Goal: Task Accomplishment & Management: Manage account settings

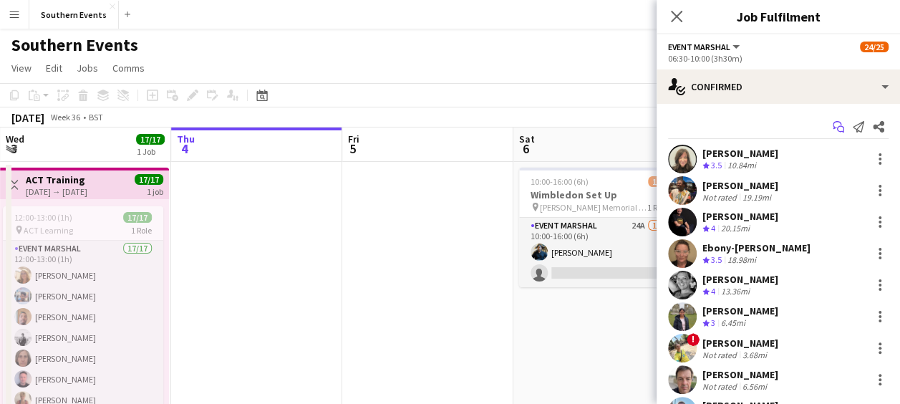
click at [832, 123] on icon at bounding box center [836, 125] width 9 height 8
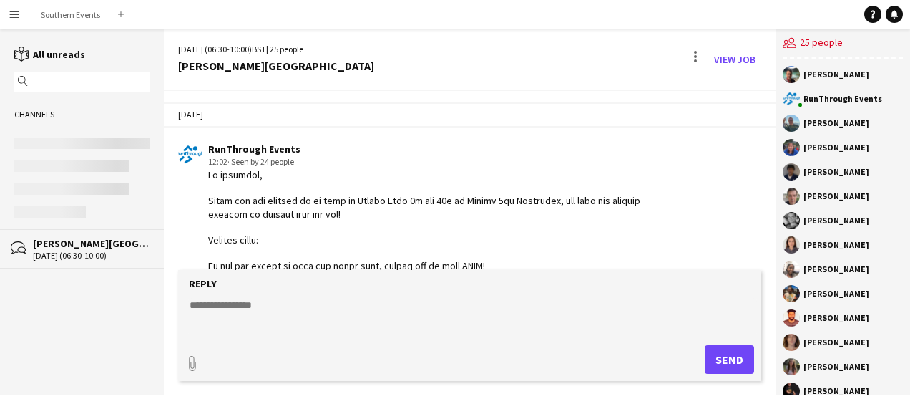
scroll to position [3428, 0]
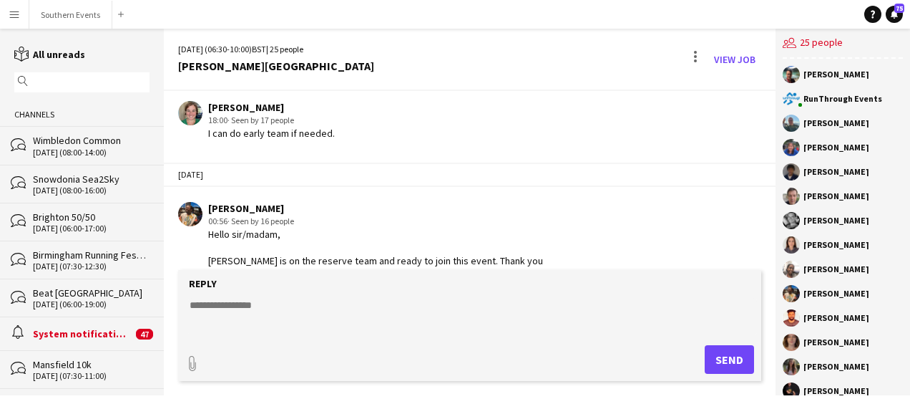
click at [264, 298] on textarea at bounding box center [472, 316] width 569 height 37
paste textarea "**********"
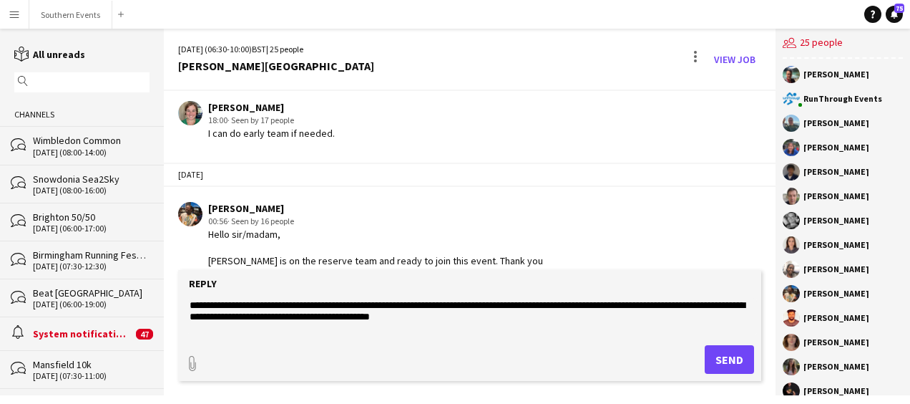
type textarea "**********"
click at [719, 356] on button "Send" at bounding box center [729, 359] width 49 height 29
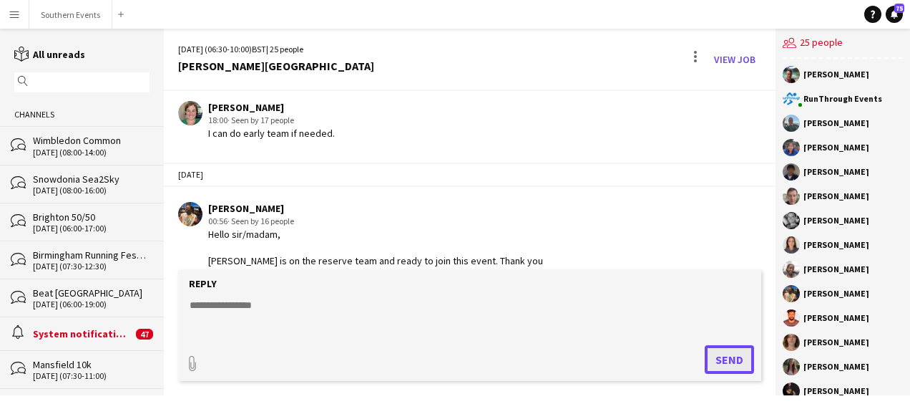
scroll to position [3490, 0]
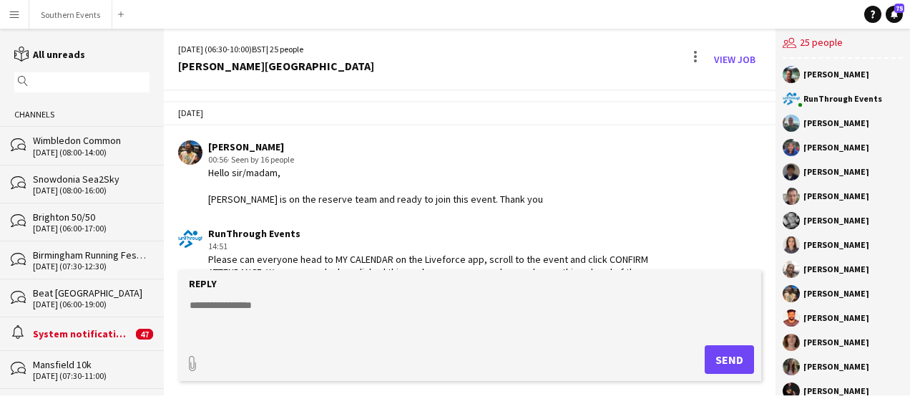
click at [87, 80] on input "text" at bounding box center [88, 82] width 115 height 13
click at [68, 135] on div "Wimbledon Common" at bounding box center [91, 140] width 117 height 13
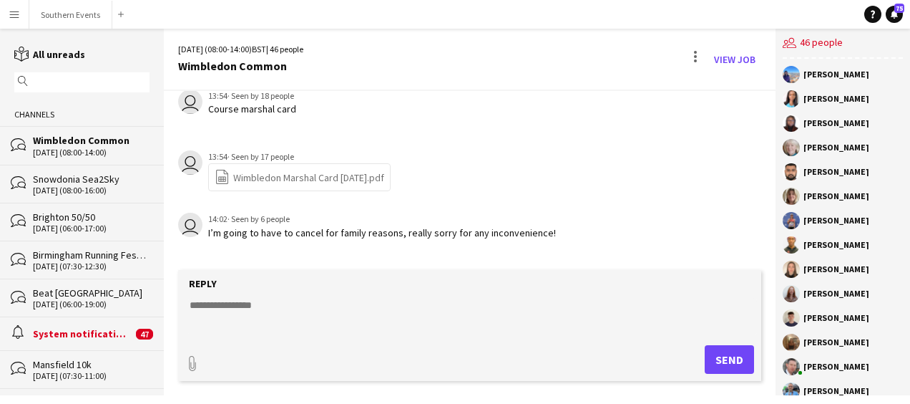
scroll to position [4140, 0]
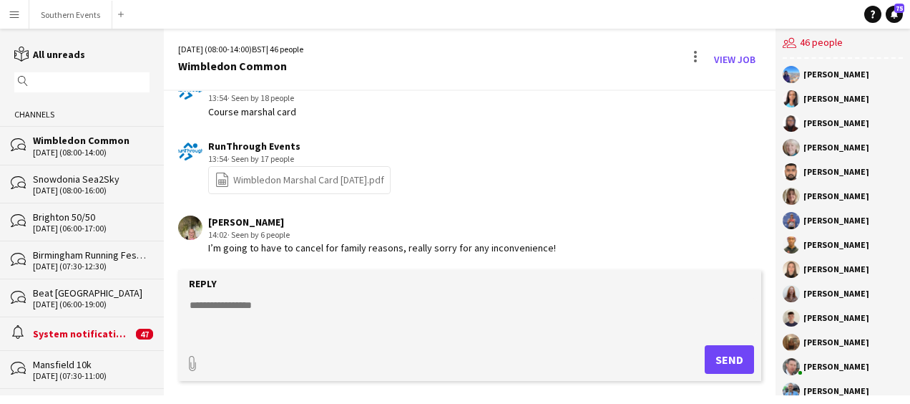
click at [240, 315] on textarea at bounding box center [472, 316] width 569 height 37
paste textarea "**********"
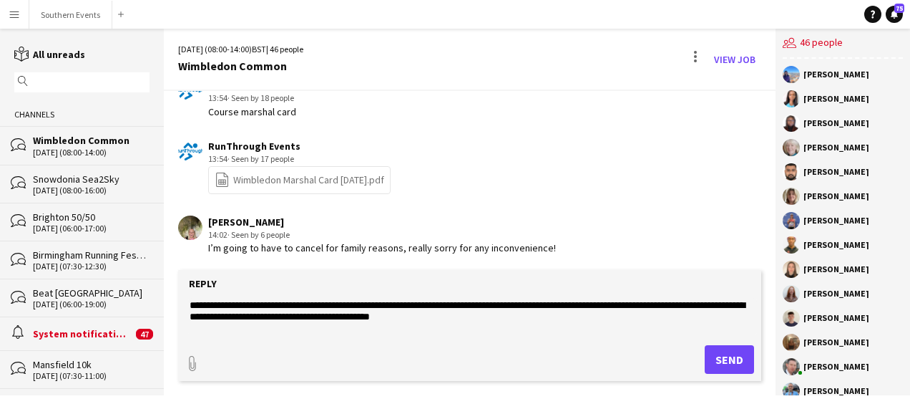
type textarea "**********"
click at [726, 361] on button "Send" at bounding box center [729, 359] width 49 height 29
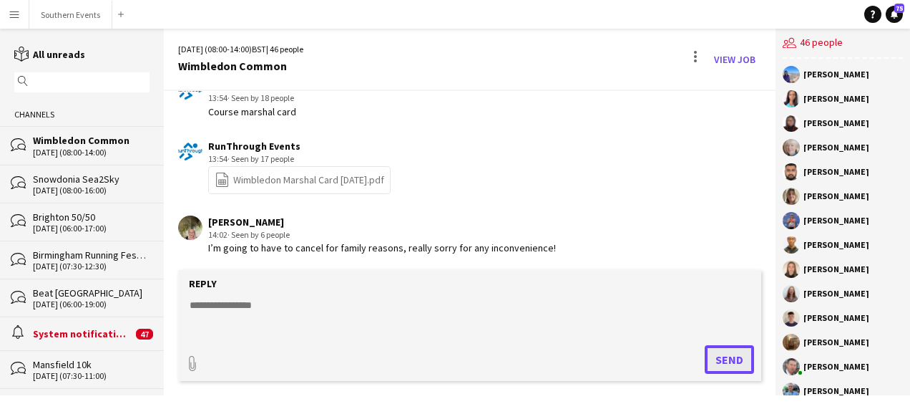
scroll to position [4214, 0]
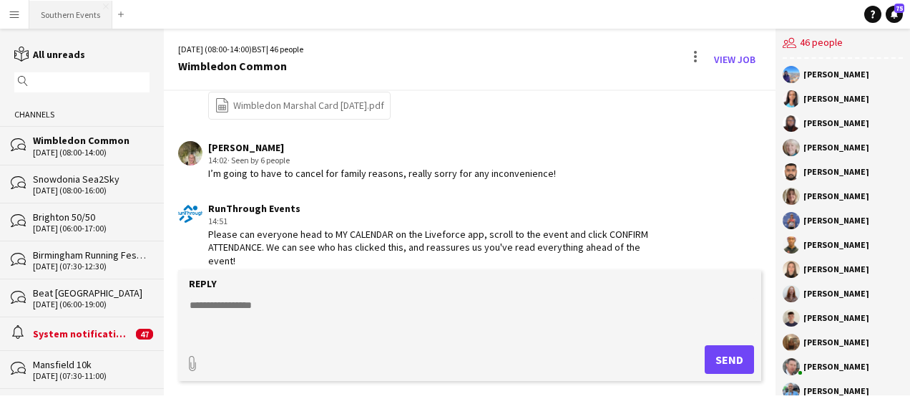
click at [72, 16] on button "Southern Events Close" at bounding box center [70, 15] width 83 height 28
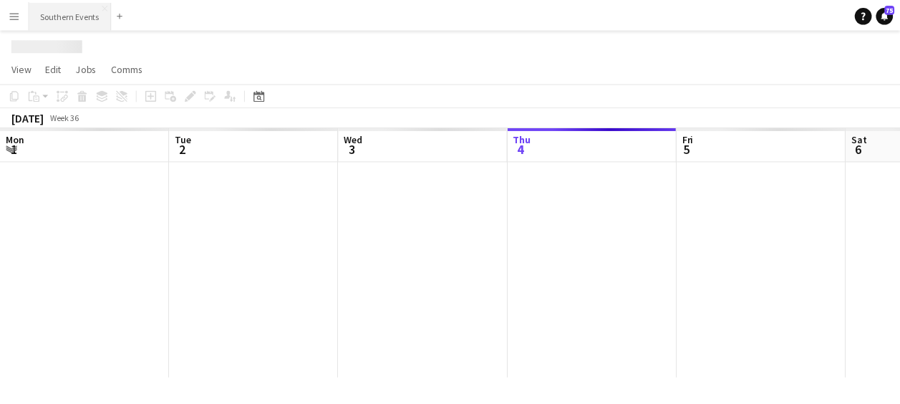
scroll to position [0, 342]
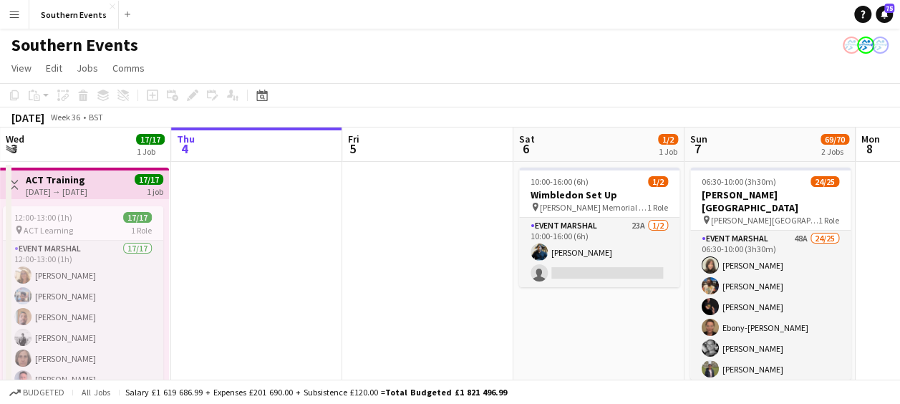
click at [246, 65] on app-page-menu "View Day view expanded Day view collapsed Month view Date picker Jump to [DATE]…" at bounding box center [450, 69] width 900 height 27
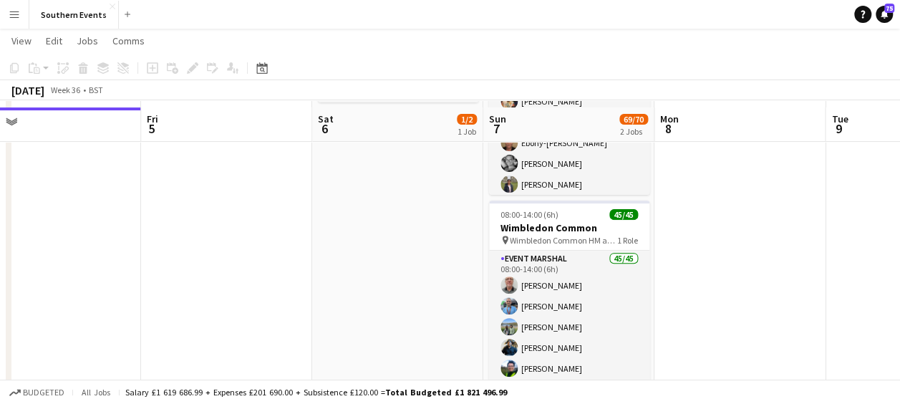
scroll to position [200, 0]
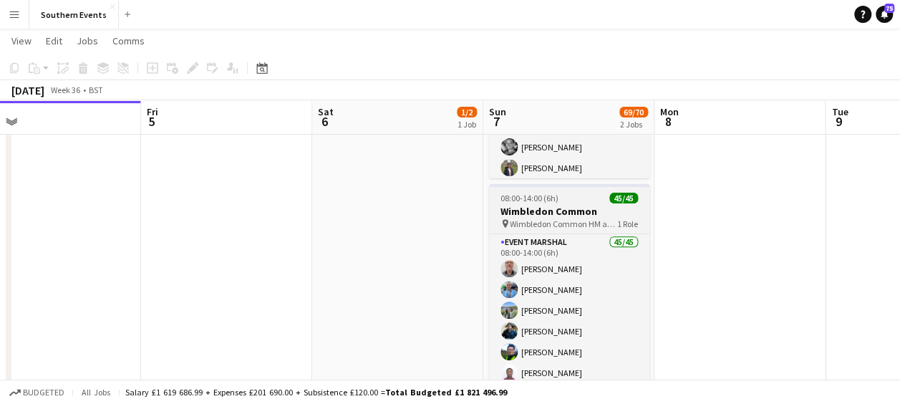
click at [527, 203] on app-job-card "08:00-14:00 (6h) 45/45 Wimbledon Common pin Wimbledon Common HM and 10k 1 Role …" at bounding box center [569, 290] width 160 height 212
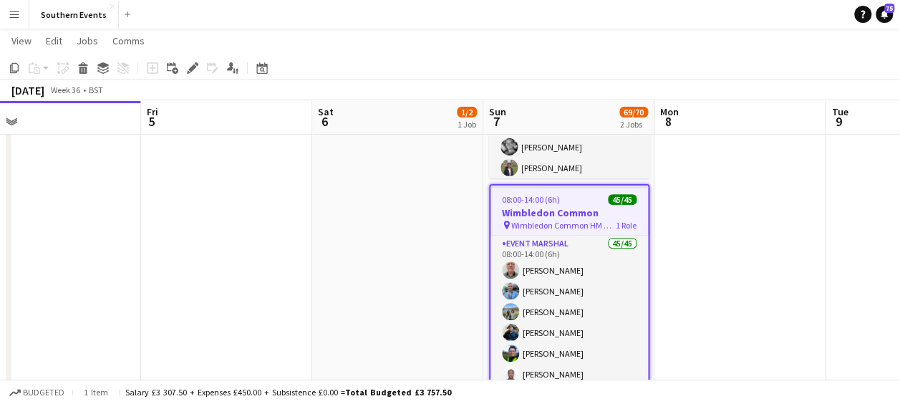
click at [535, 212] on h3 "Wimbledon Common" at bounding box center [568, 212] width 157 height 13
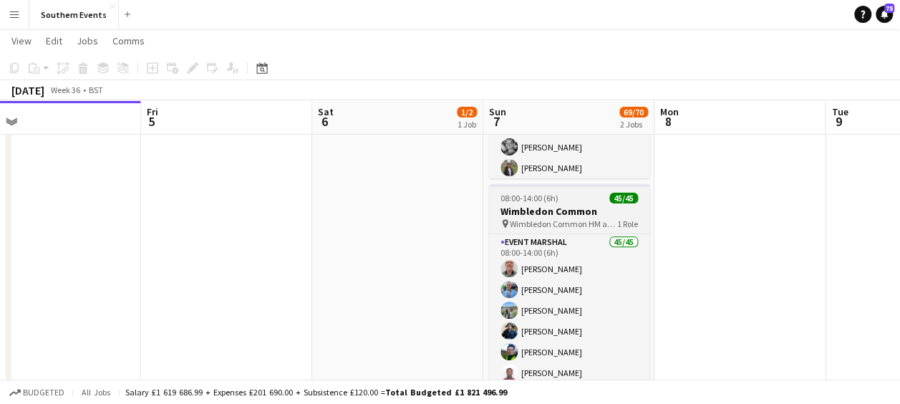
click at [535, 212] on h3 "Wimbledon Common" at bounding box center [569, 211] width 160 height 13
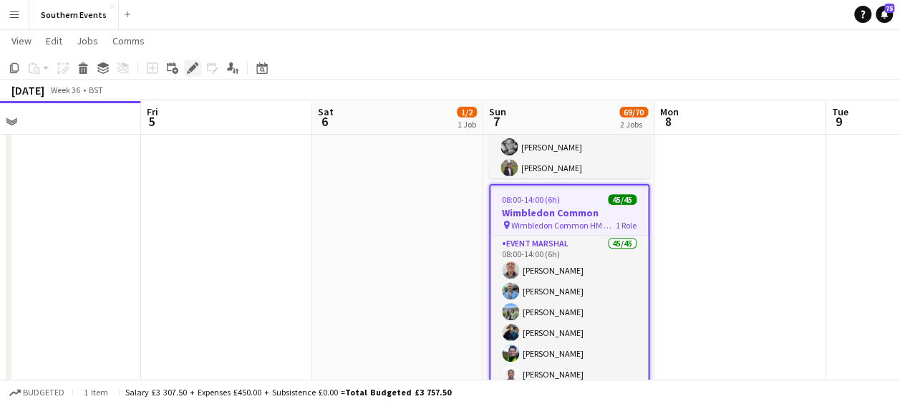
click at [188, 67] on icon "Edit" at bounding box center [192, 67] width 11 height 11
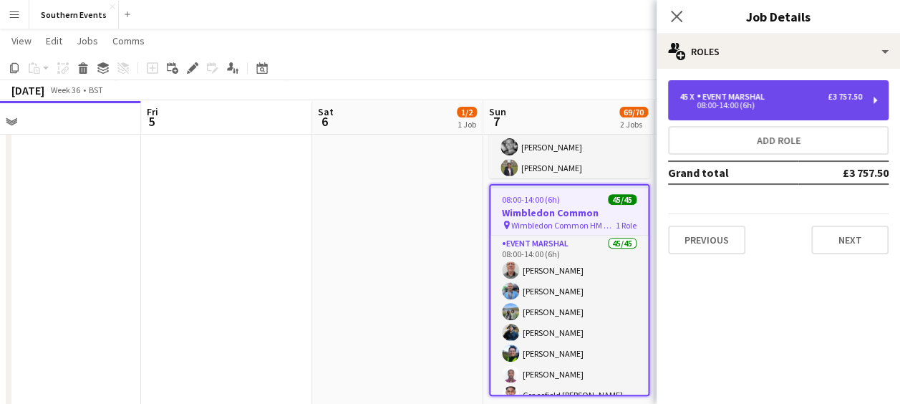
click at [757, 92] on div "Event Marshal" at bounding box center [733, 97] width 74 height 10
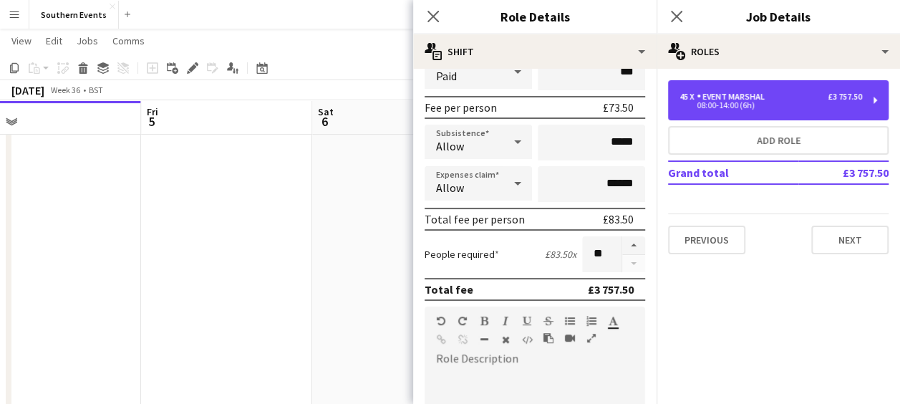
scroll to position [203, 0]
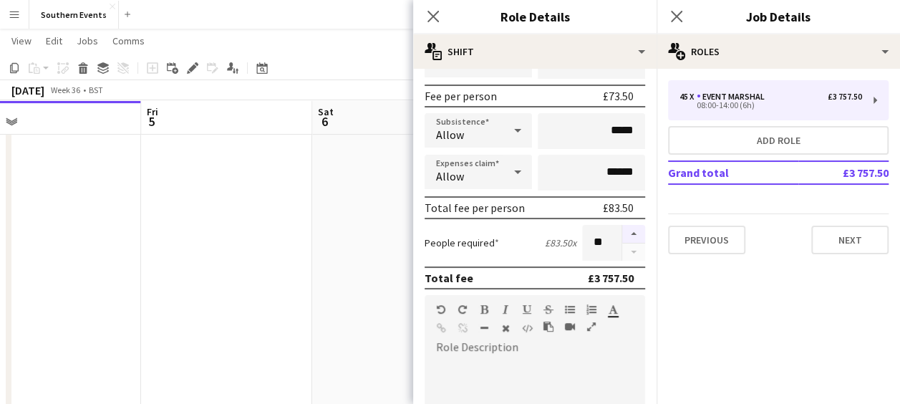
click at [622, 226] on button "button" at bounding box center [633, 234] width 23 height 19
type input "**"
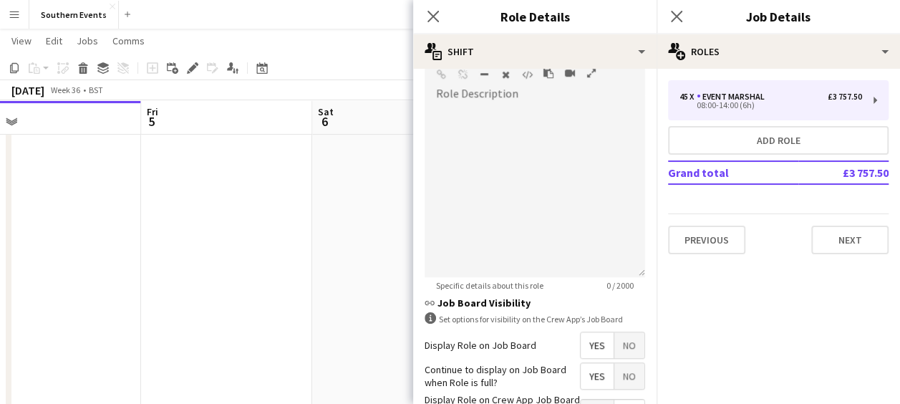
scroll to position [565, 0]
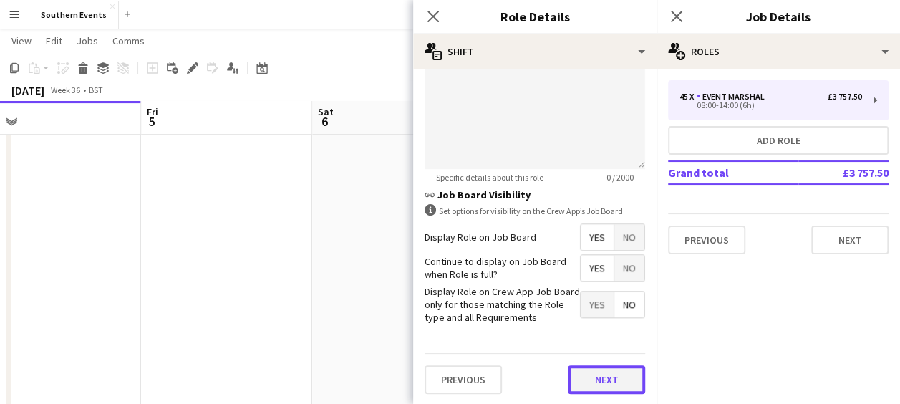
click at [580, 368] on button "Next" at bounding box center [606, 379] width 77 height 29
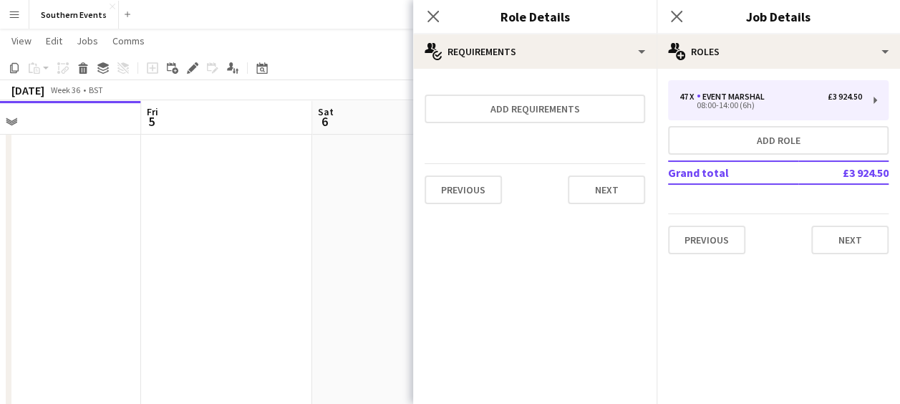
scroll to position [0, 0]
click at [607, 191] on button "Next" at bounding box center [606, 189] width 77 height 29
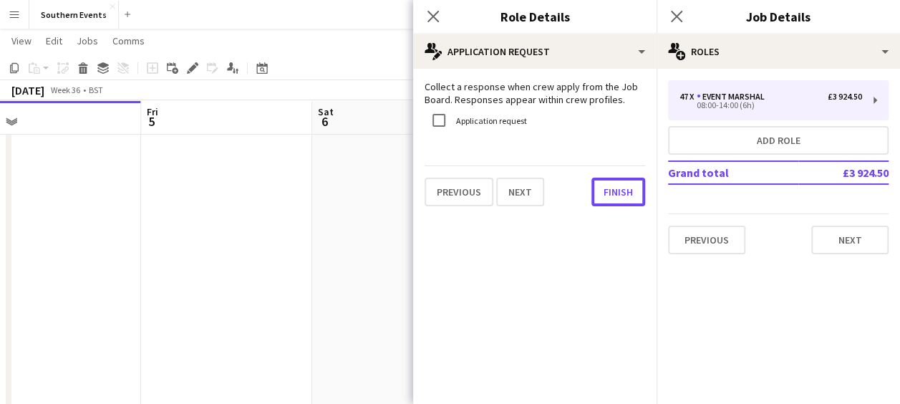
click at [607, 191] on button "Finish" at bounding box center [618, 191] width 54 height 29
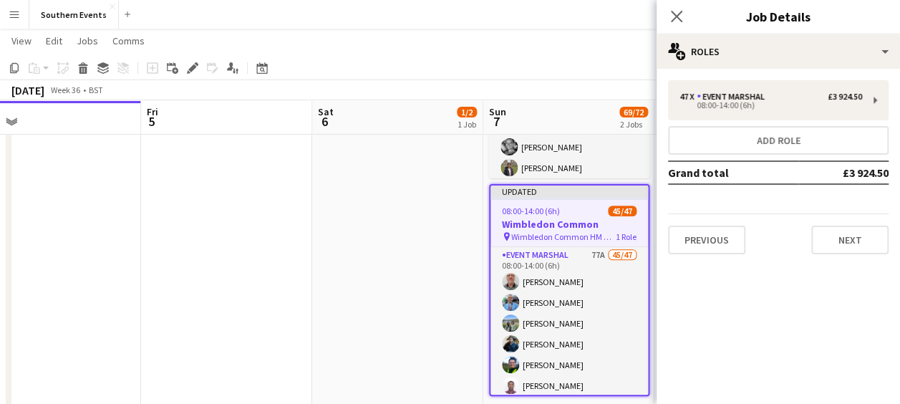
click at [610, 73] on app-toolbar "Copy Paste Paste Ctrl+V Paste with crew Ctrl+Shift+V Paste linked Job [GEOGRAPH…" at bounding box center [450, 68] width 900 height 24
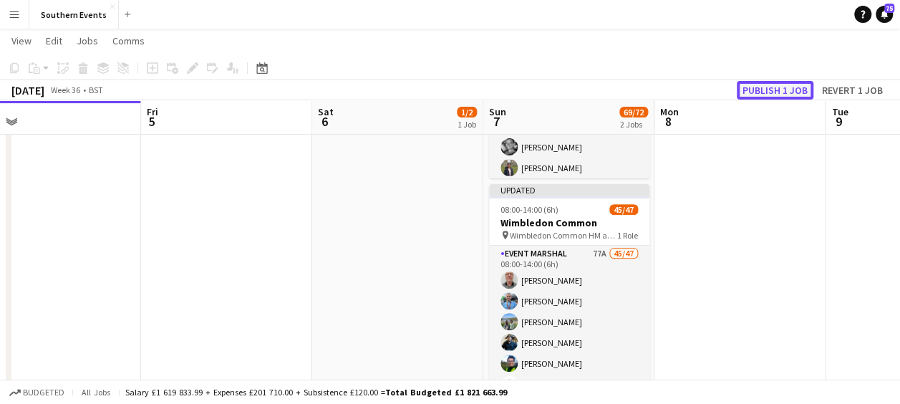
click at [749, 89] on button "Publish 1 job" at bounding box center [774, 90] width 77 height 19
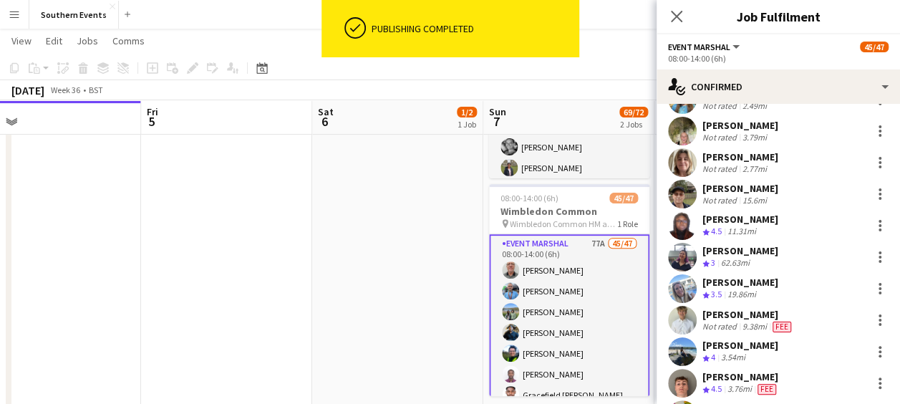
scroll to position [1268, 0]
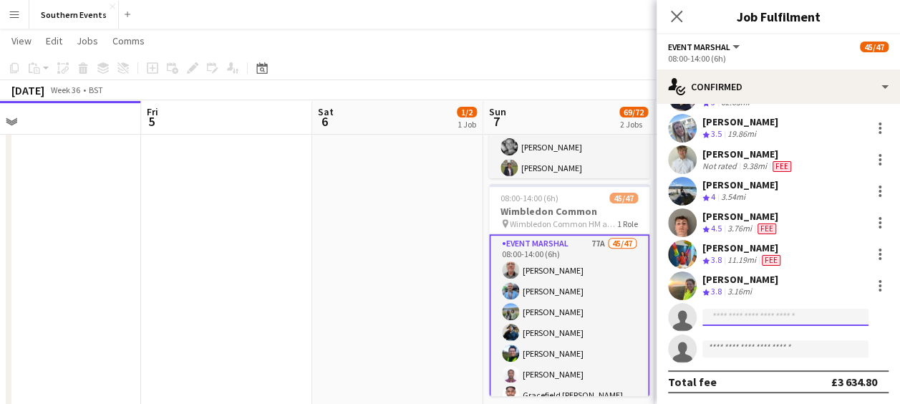
click at [714, 315] on input at bounding box center [785, 316] width 166 height 17
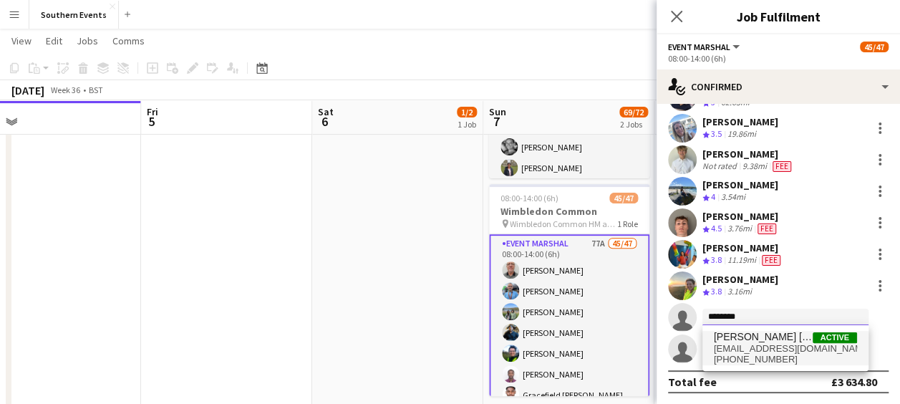
type input "********"
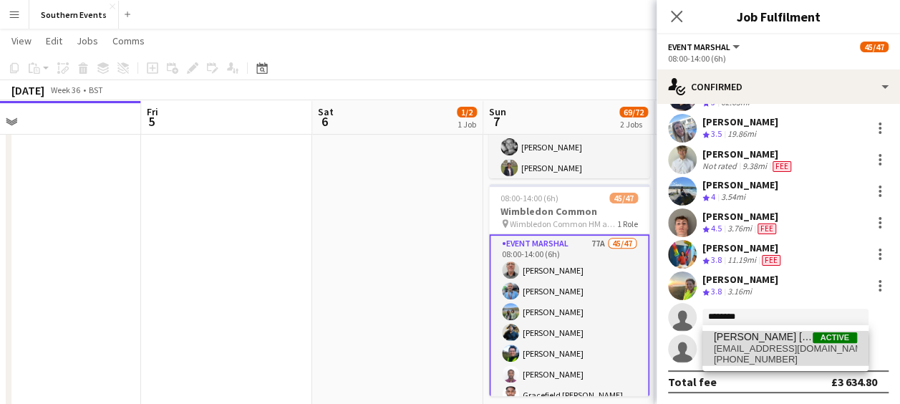
click at [759, 349] on span "[EMAIL_ADDRESS][DOMAIN_NAME]" at bounding box center [785, 348] width 143 height 11
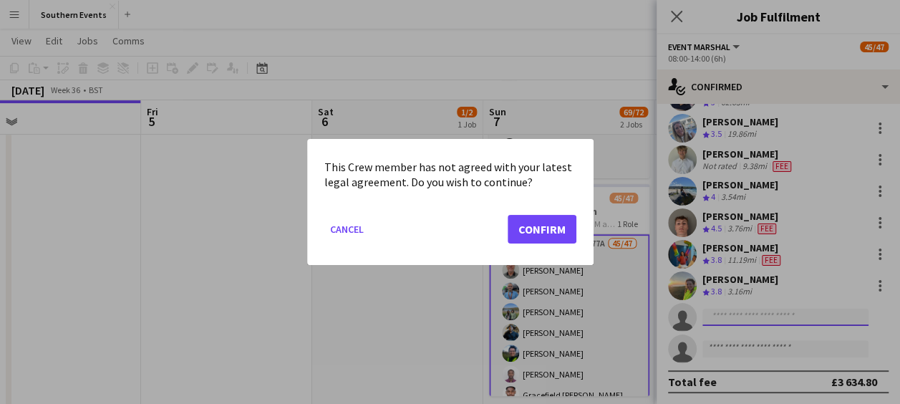
scroll to position [0, 0]
click at [544, 227] on button "Confirm" at bounding box center [541, 229] width 69 height 29
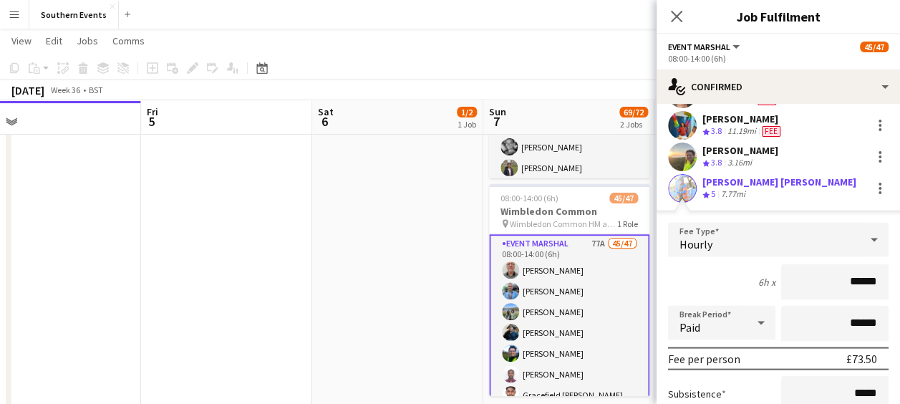
scroll to position [1453, 0]
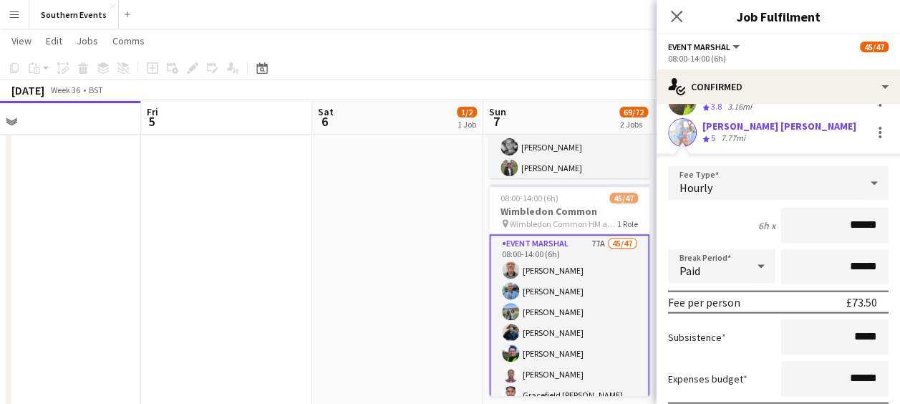
click at [853, 224] on input "******" at bounding box center [834, 226] width 107 height 36
type input "**"
click at [852, 378] on input "******" at bounding box center [834, 379] width 107 height 36
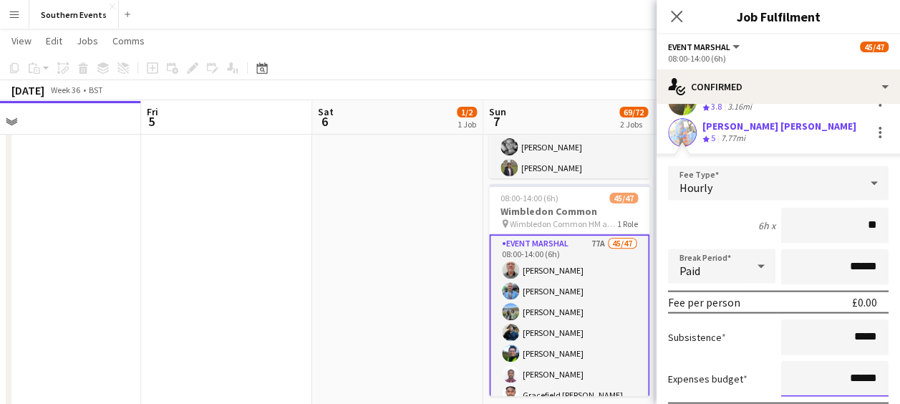
click at [852, 378] on input "******" at bounding box center [834, 379] width 107 height 36
type input "**"
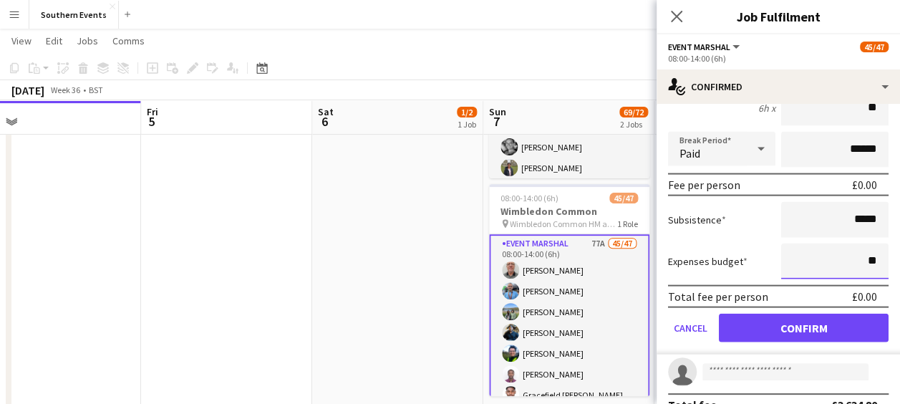
scroll to position [1572, 0]
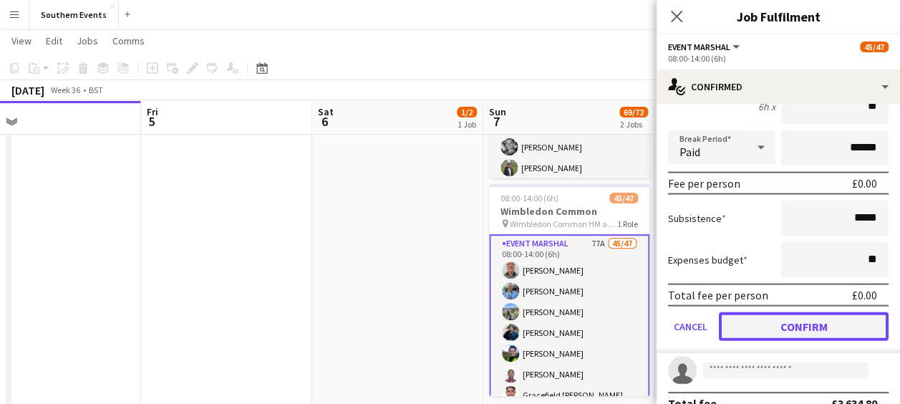
click at [857, 325] on button "Confirm" at bounding box center [804, 326] width 170 height 29
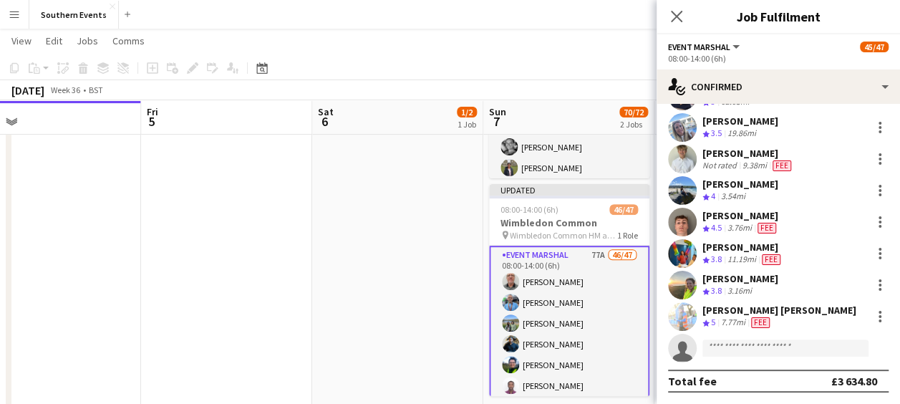
scroll to position [1268, 0]
click at [871, 313] on div at bounding box center [879, 316] width 17 height 17
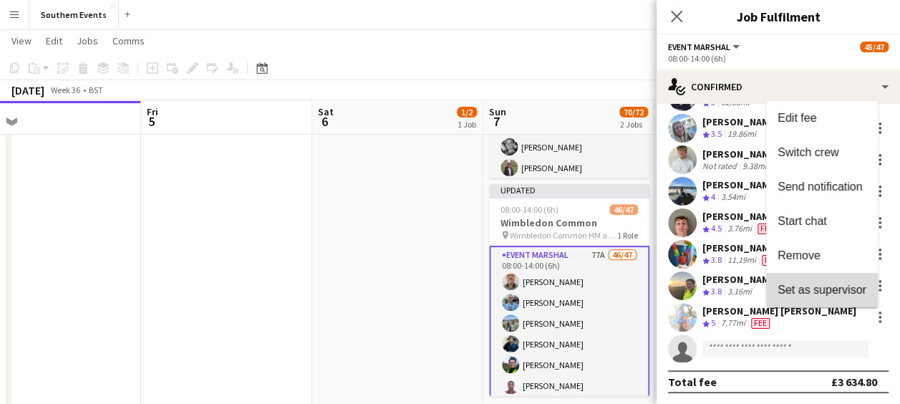
click at [822, 291] on span "Set as supervisor" at bounding box center [821, 289] width 89 height 12
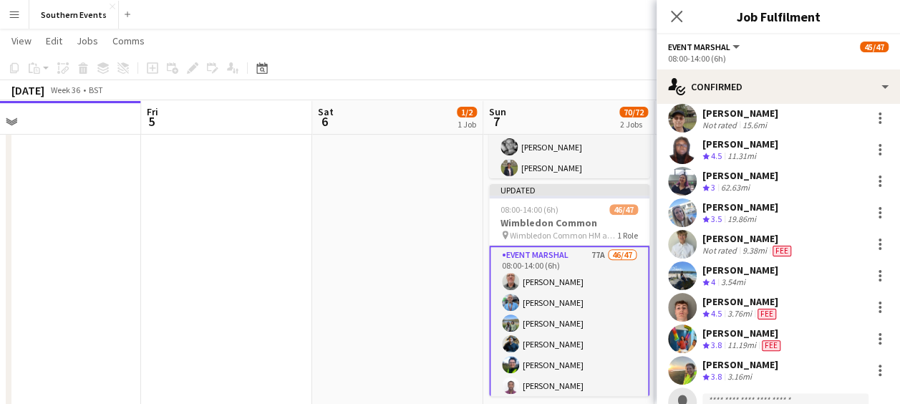
scroll to position [1321, 0]
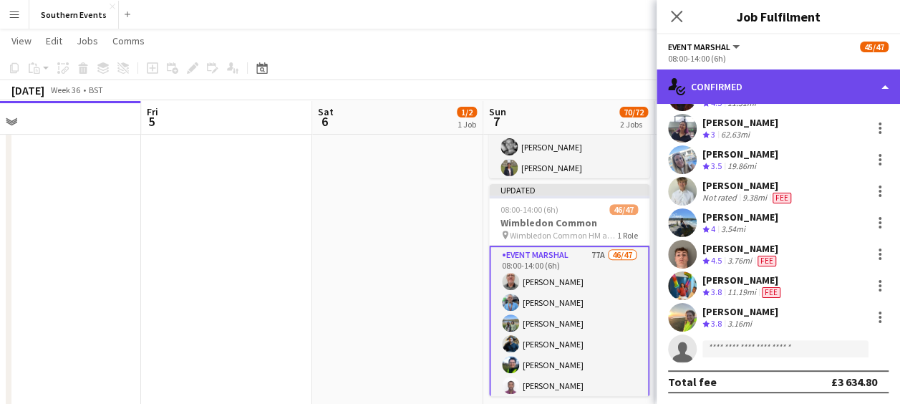
click at [791, 87] on div "single-neutral-actions-check-2 Confirmed" at bounding box center [777, 86] width 243 height 34
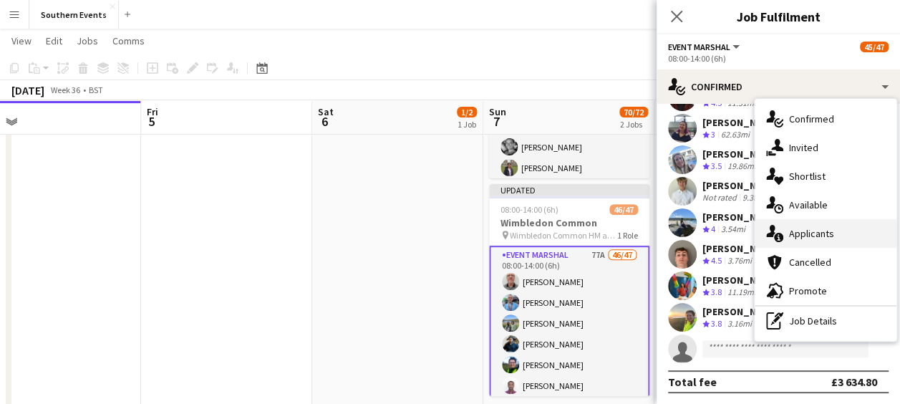
click at [804, 225] on div "single-neutral-actions-information Applicants" at bounding box center [825, 233] width 142 height 29
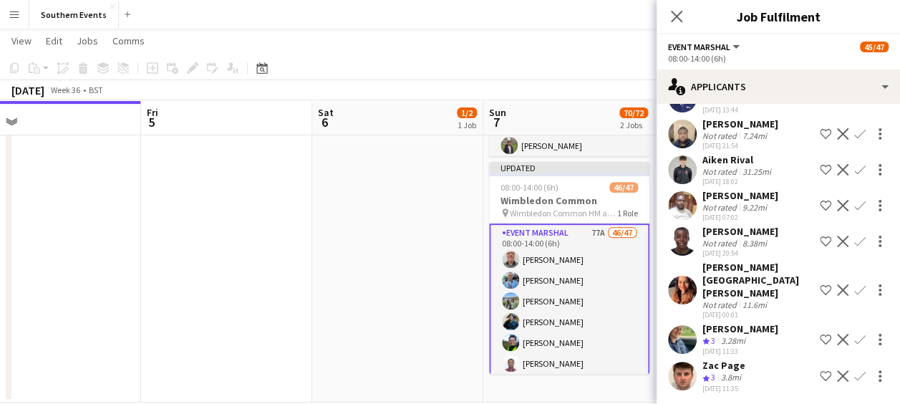
scroll to position [223, 0]
click at [854, 370] on app-icon "Confirm" at bounding box center [859, 375] width 11 height 11
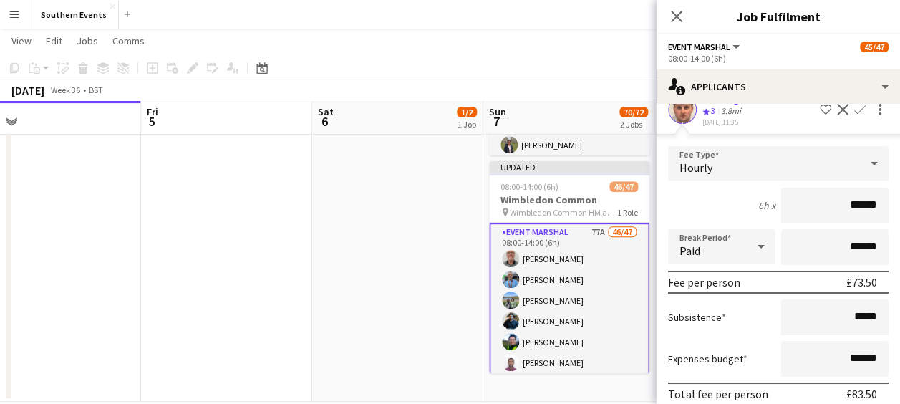
scroll to position [2649, 0]
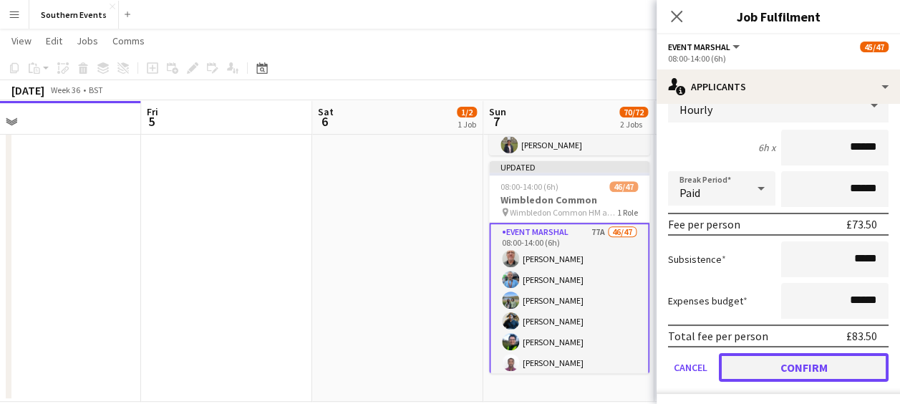
click at [792, 355] on button "Confirm" at bounding box center [804, 367] width 170 height 29
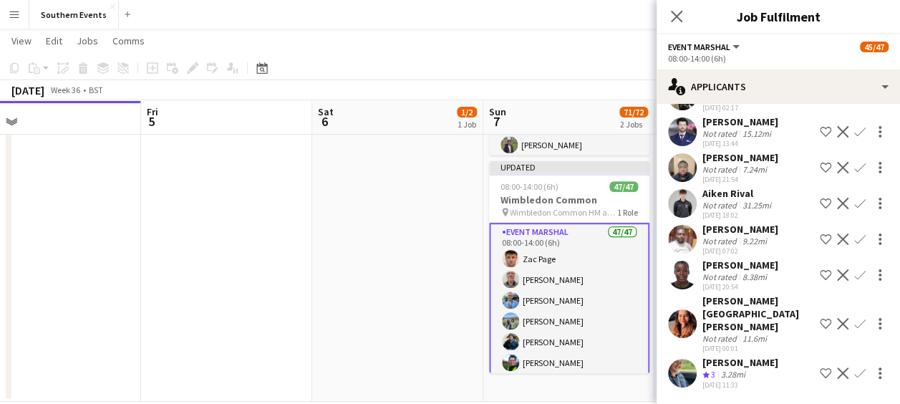
scroll to position [2287, 0]
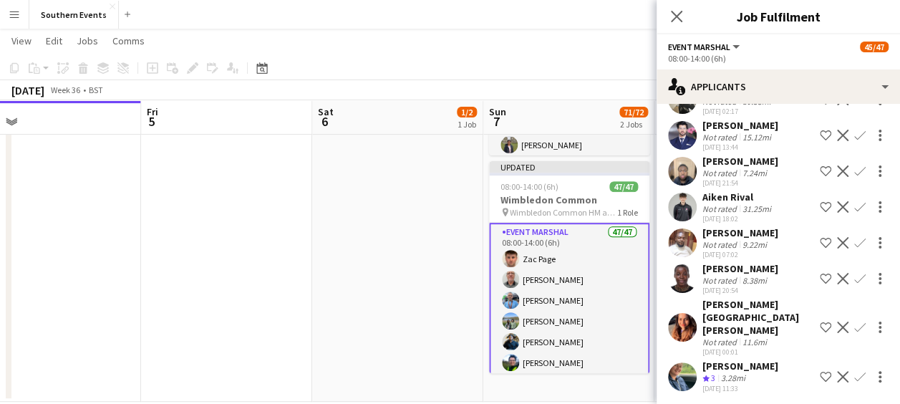
click at [462, 309] on app-date-cell "10:00-16:00 (6h) 1/2 Wimbledon Set Up pin [PERSON_NAME] Memorial Playing Fields…" at bounding box center [397, 170] width 171 height 464
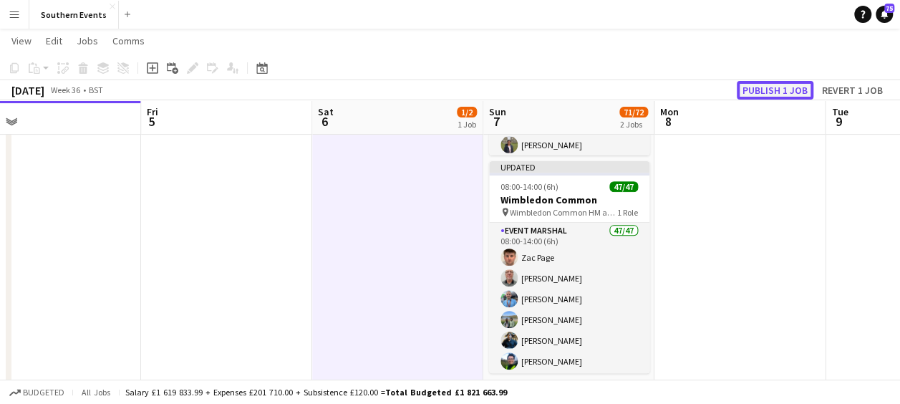
click at [770, 90] on button "Publish 1 job" at bounding box center [774, 90] width 77 height 19
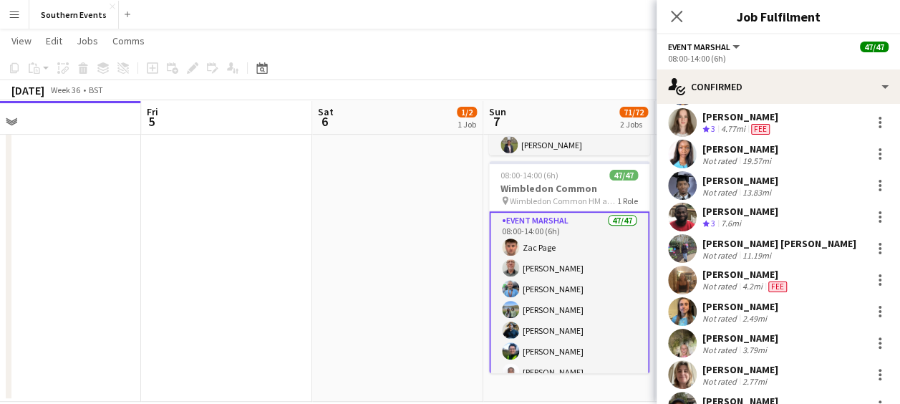
scroll to position [1013, 0]
click at [676, 336] on app-user-avatar at bounding box center [682, 342] width 29 height 29
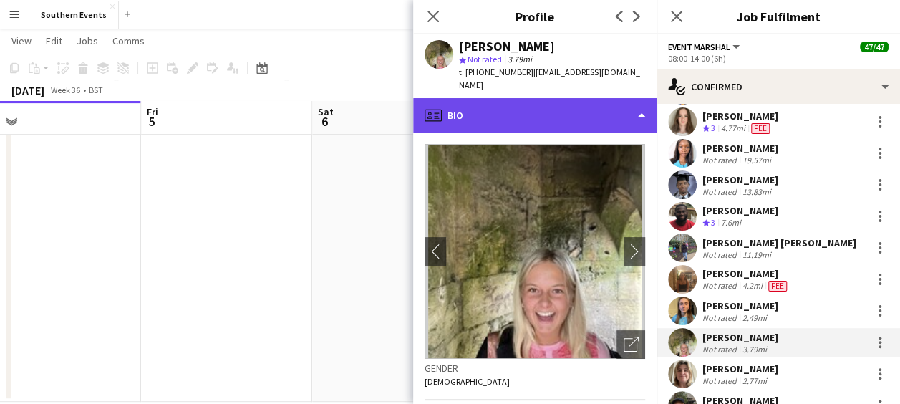
click at [549, 98] on div "profile Bio" at bounding box center [534, 115] width 243 height 34
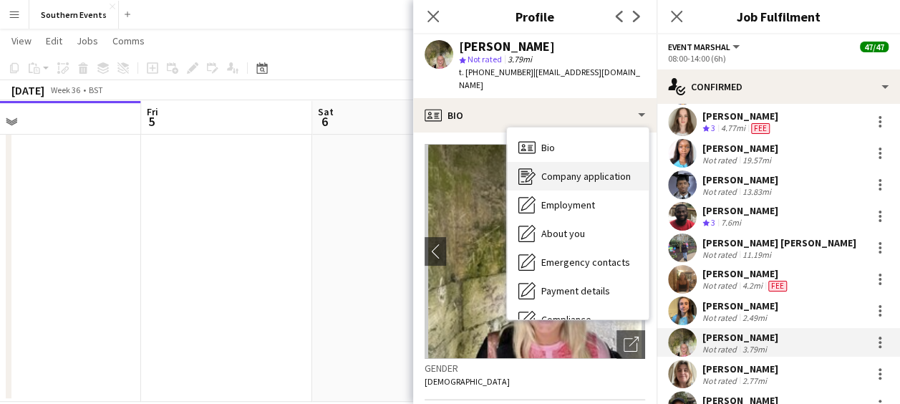
click at [555, 170] on span "Company application" at bounding box center [585, 176] width 89 height 13
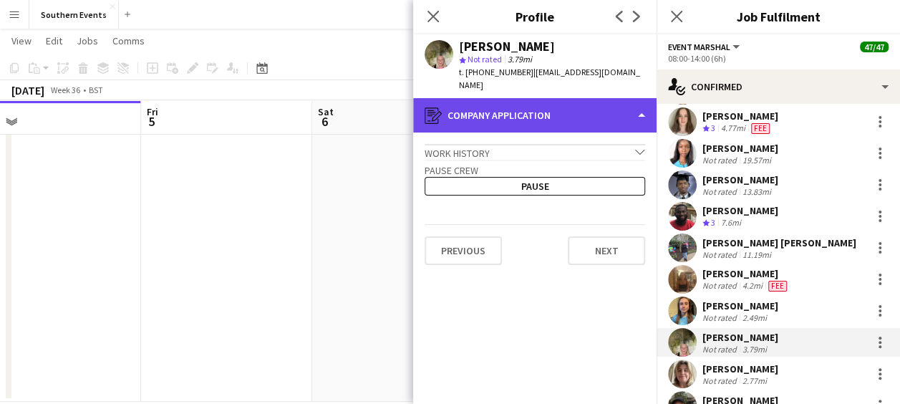
click at [558, 102] on div "register Company application" at bounding box center [534, 115] width 243 height 34
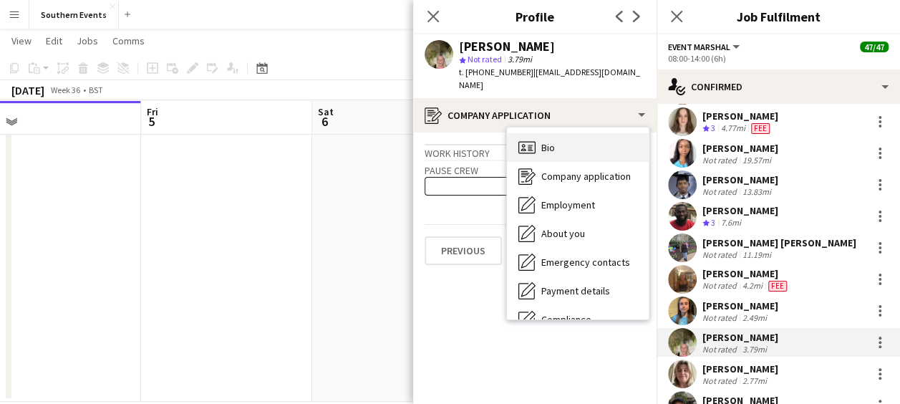
click at [568, 133] on div "Bio Bio" at bounding box center [578, 147] width 142 height 29
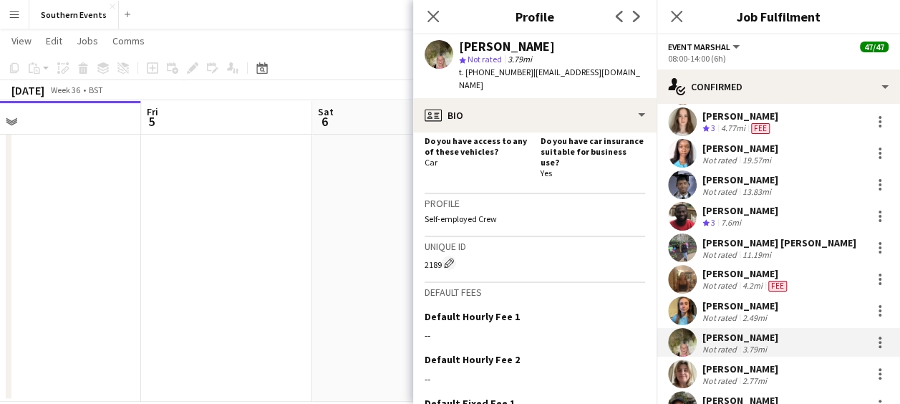
scroll to position [646, 0]
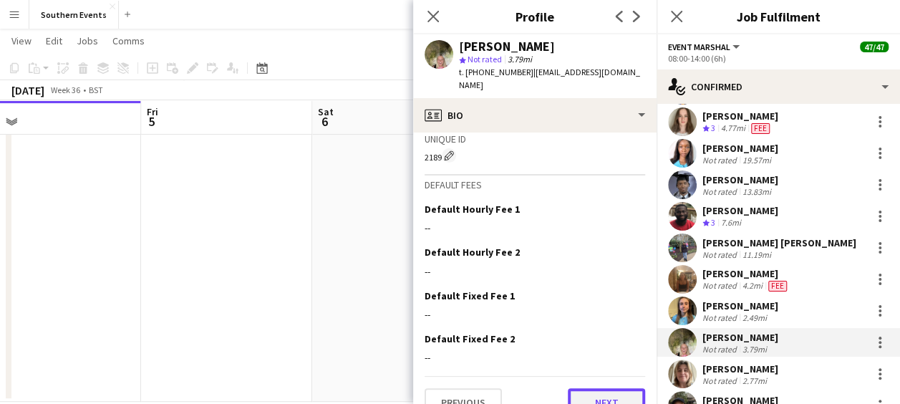
click at [583, 388] on button "Next" at bounding box center [606, 402] width 77 height 29
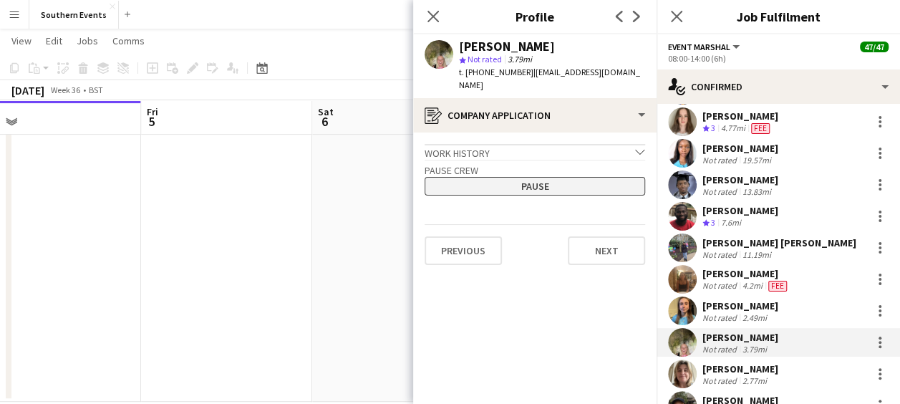
click at [559, 177] on button "Pause" at bounding box center [534, 186] width 220 height 19
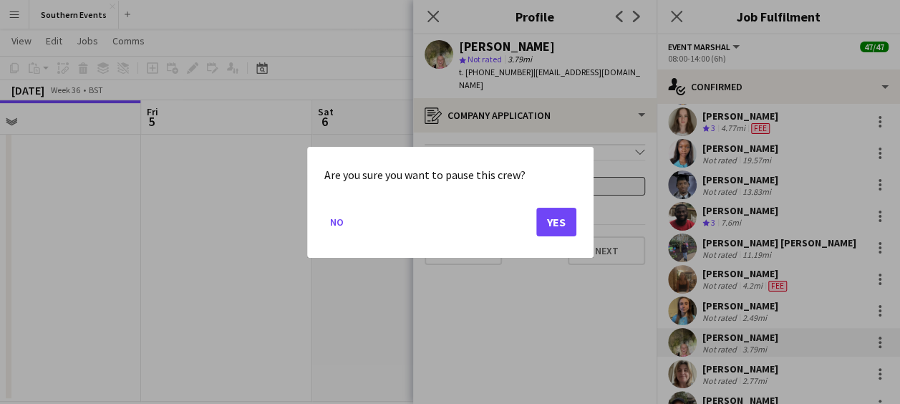
scroll to position [0, 0]
click at [558, 223] on button "Yes" at bounding box center [556, 221] width 40 height 29
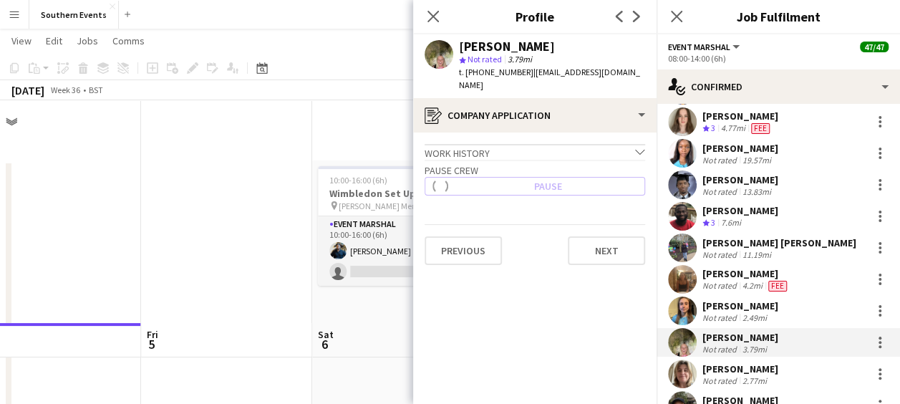
scroll to position [223, 0]
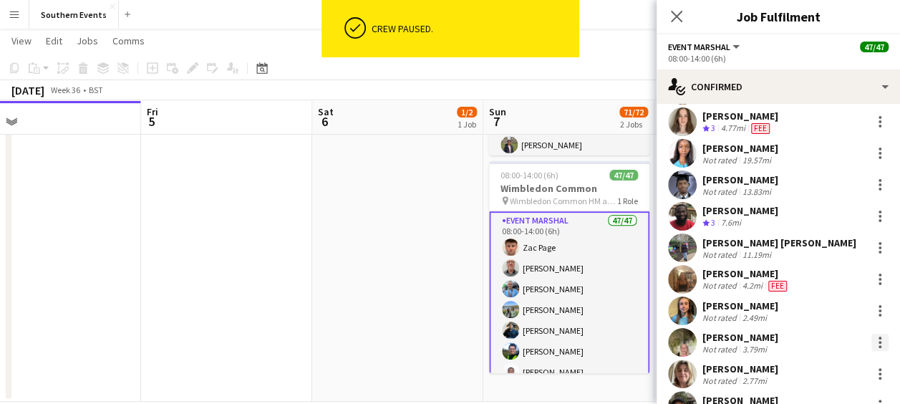
click at [878, 336] on div at bounding box center [879, 337] width 3 height 3
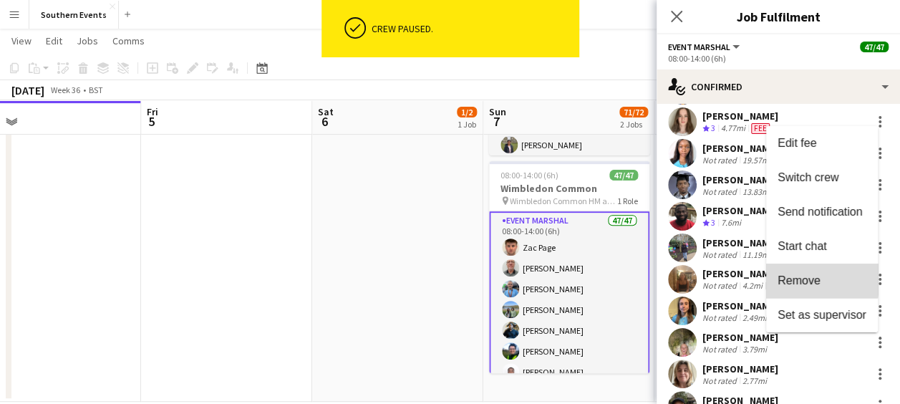
click at [797, 279] on span "Remove" at bounding box center [798, 280] width 43 height 12
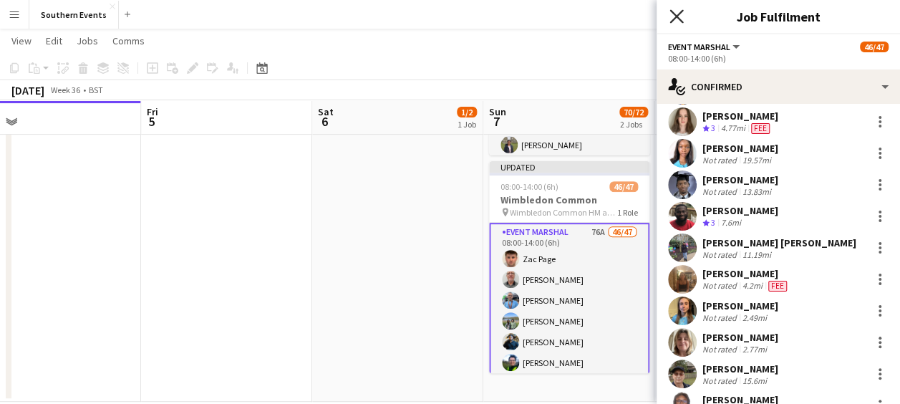
click at [676, 17] on icon at bounding box center [676, 16] width 14 height 14
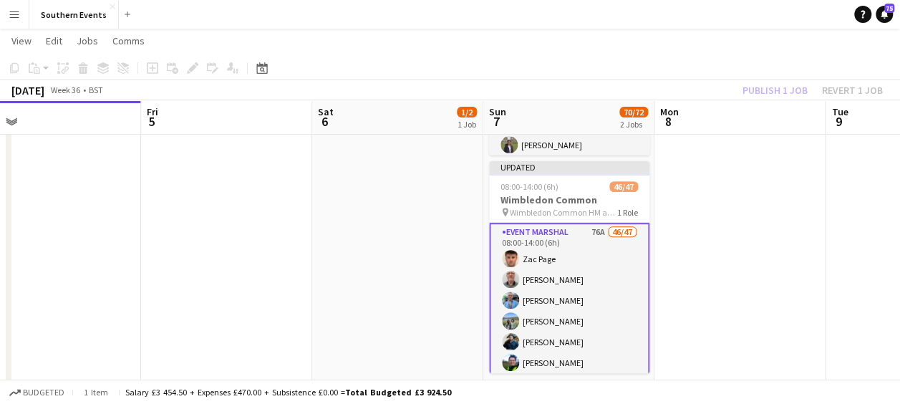
click at [620, 56] on app-toolbar "Copy Paste Paste Ctrl+V Paste with crew Ctrl+Shift+V Paste linked Job [GEOGRAPH…" at bounding box center [450, 68] width 900 height 24
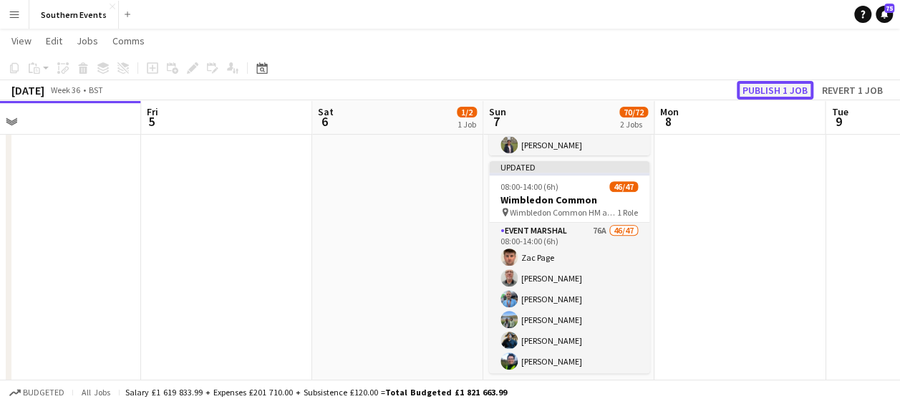
click at [751, 85] on button "Publish 1 job" at bounding box center [774, 90] width 77 height 19
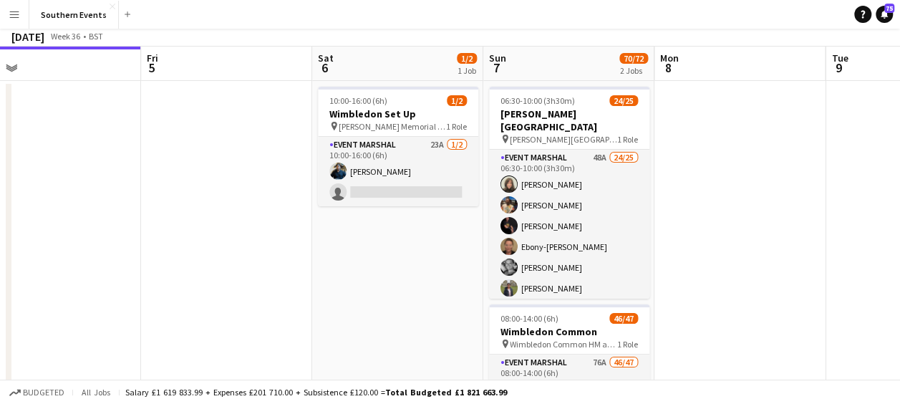
scroll to position [0, 0]
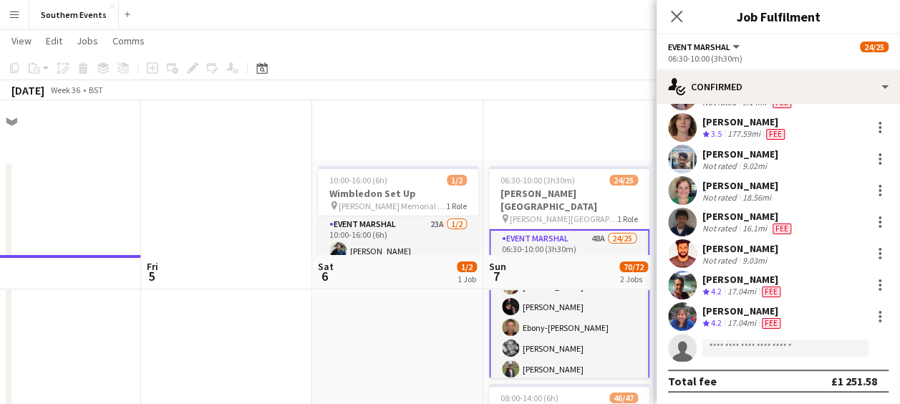
scroll to position [158, 0]
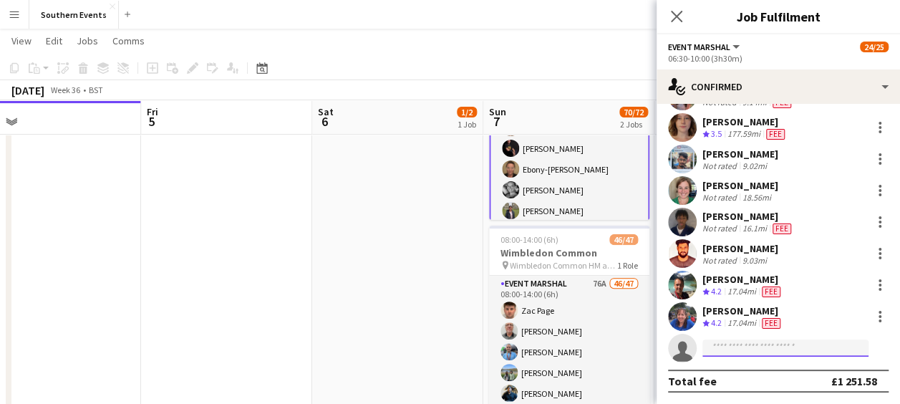
click at [719, 349] on input at bounding box center [785, 347] width 166 height 17
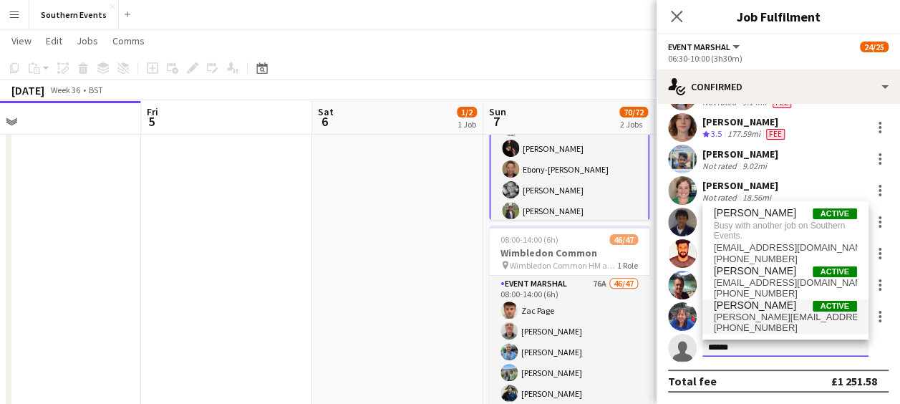
type input "******"
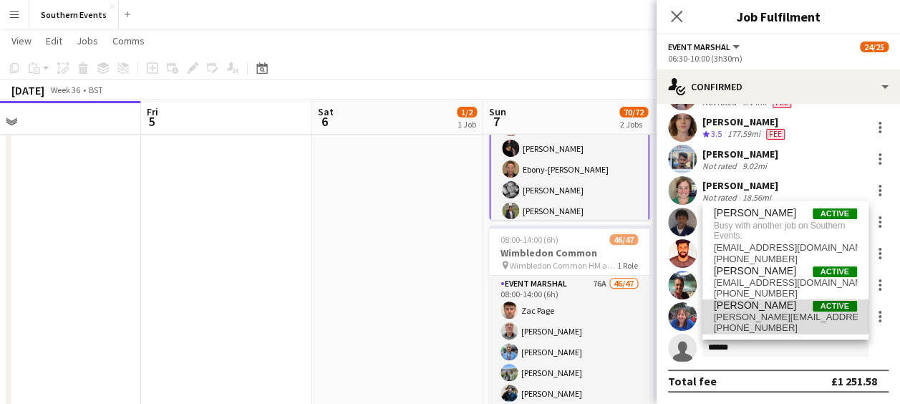
click at [754, 311] on span "[PERSON_NAME][EMAIL_ADDRESS][PERSON_NAME][DOMAIN_NAME]" at bounding box center [785, 316] width 143 height 11
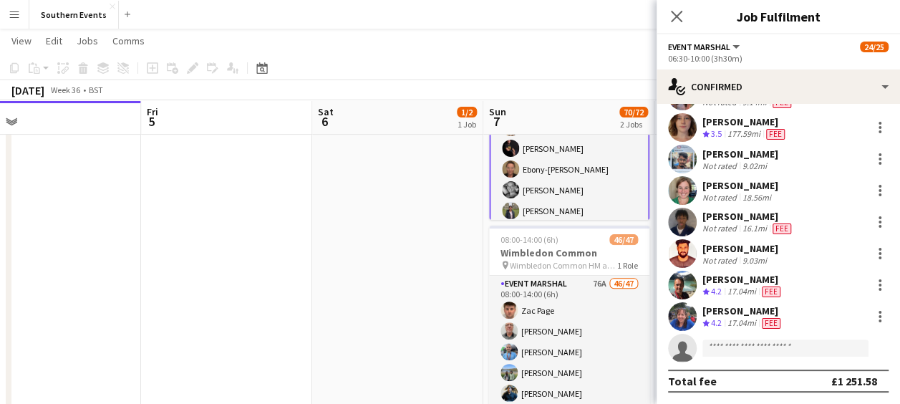
scroll to position [749, 0]
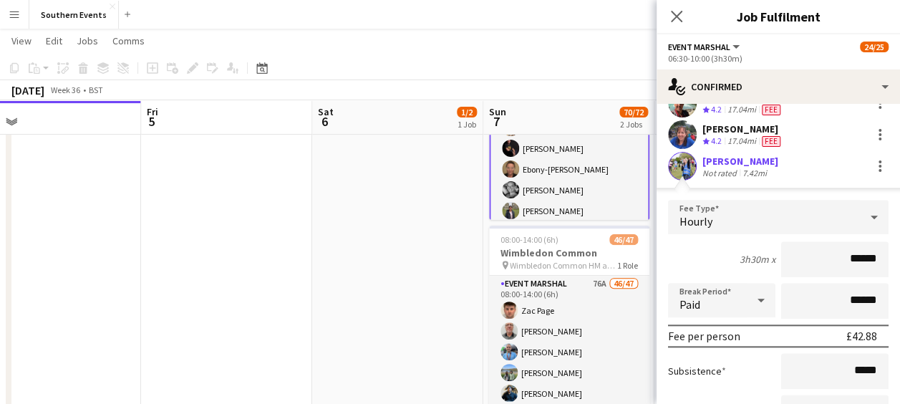
click at [852, 261] on input "******" at bounding box center [834, 259] width 107 height 36
type input "**"
click at [725, 258] on div "3h30m x **" at bounding box center [778, 259] width 220 height 36
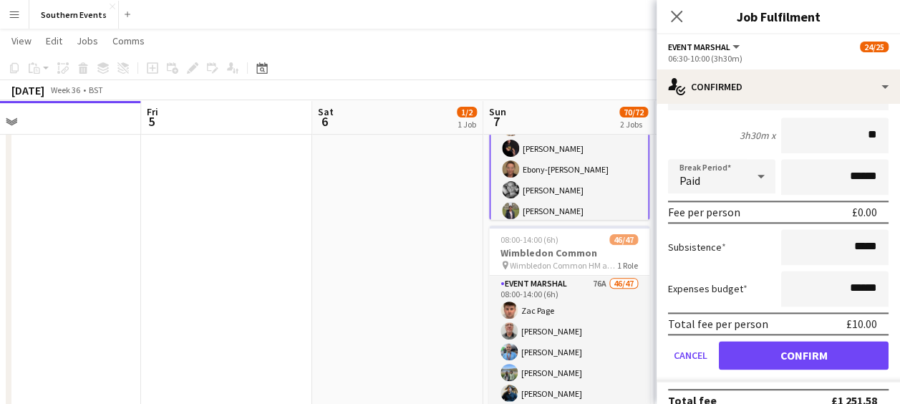
scroll to position [873, 0]
click at [846, 281] on input "******" at bounding box center [834, 288] width 107 height 36
type input "**"
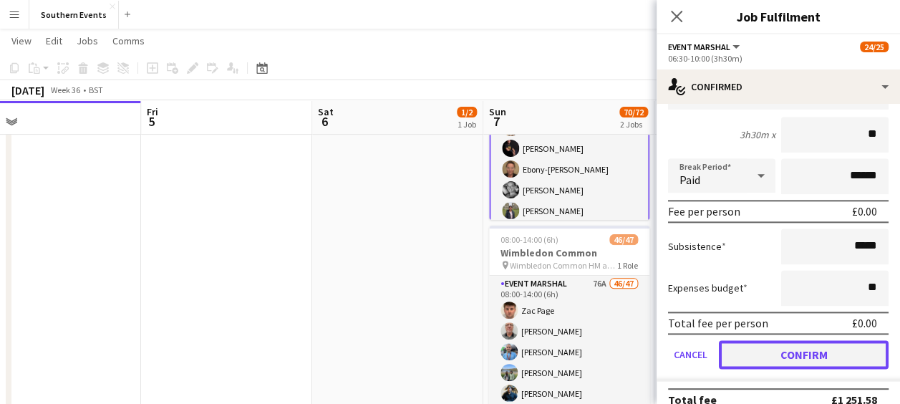
click at [777, 358] on button "Confirm" at bounding box center [804, 354] width 170 height 29
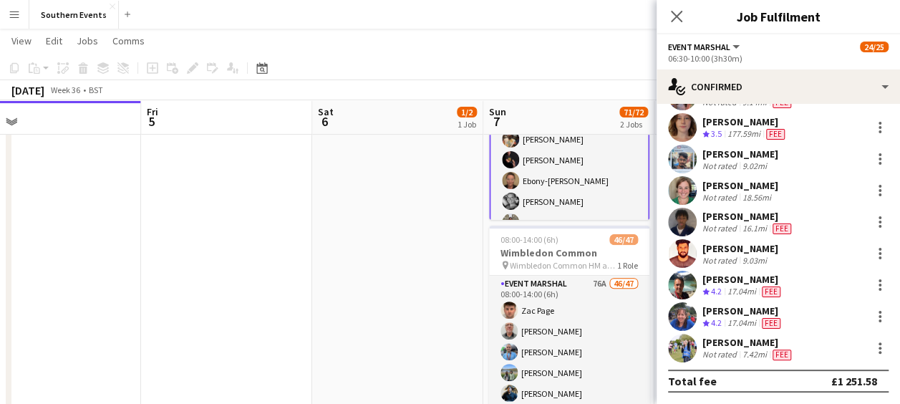
scroll to position [567, 0]
click at [871, 346] on div at bounding box center [879, 347] width 17 height 17
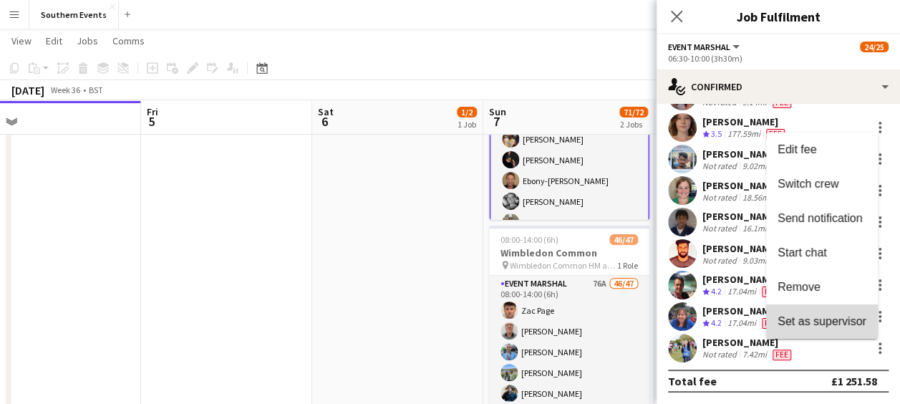
click at [828, 312] on button "Set as supervisor" at bounding box center [822, 321] width 112 height 34
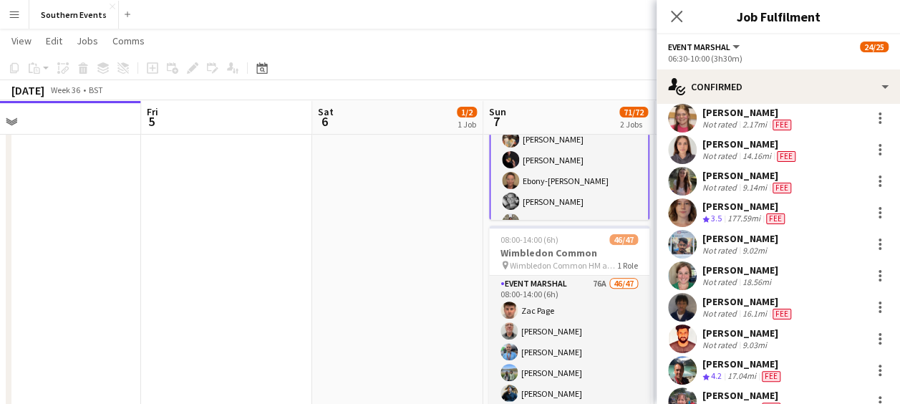
scroll to position [620, 0]
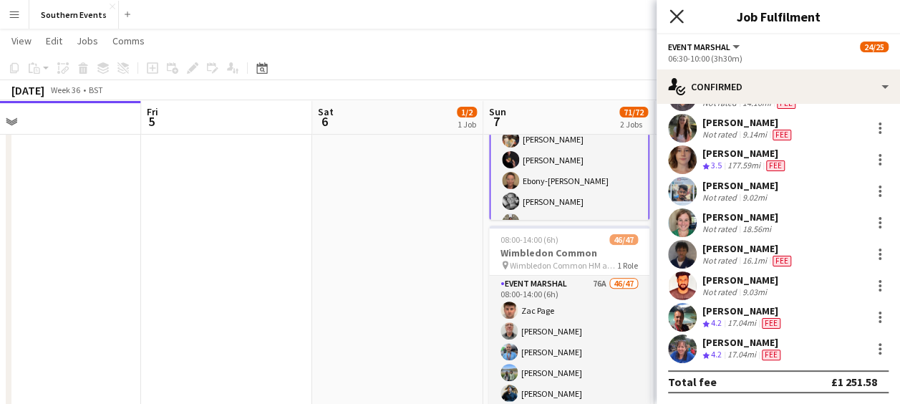
click at [676, 9] on icon "Close pop-in" at bounding box center [676, 16] width 14 height 14
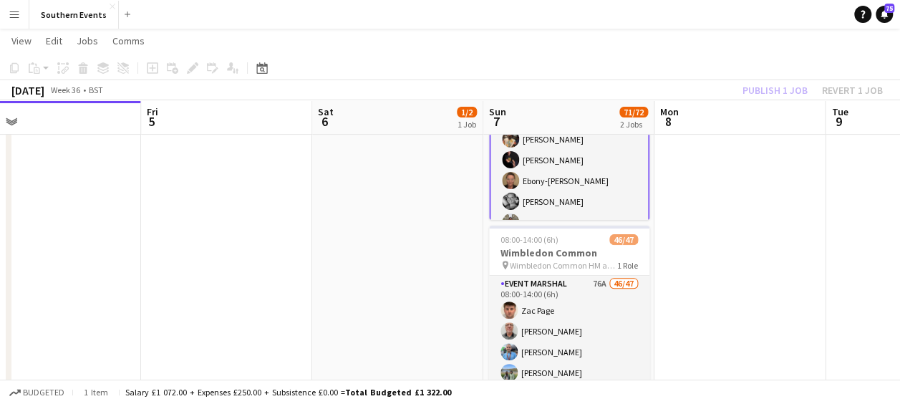
click at [624, 47] on app-page-menu "View Day view expanded Day view collapsed Month view Date picker Jump to [DATE]…" at bounding box center [450, 42] width 900 height 27
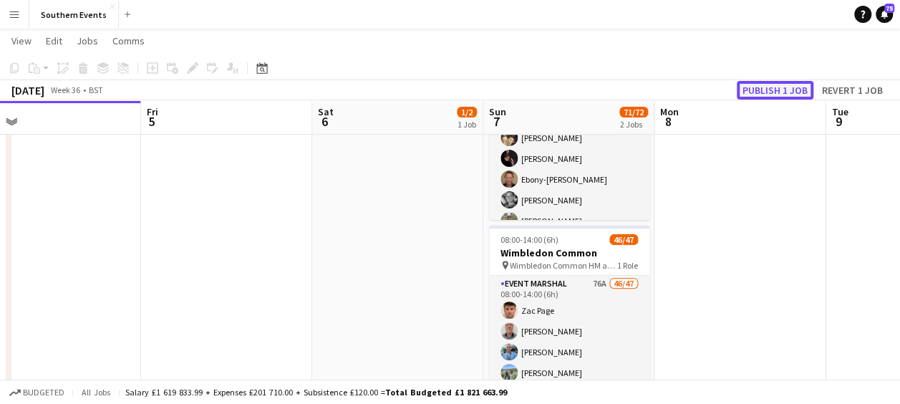
click at [754, 82] on button "Publish 1 job" at bounding box center [774, 90] width 77 height 19
